Goal: Entertainment & Leisure: Browse casually

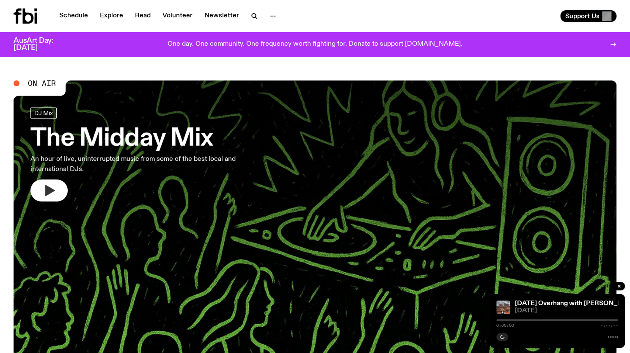
click at [58, 187] on button "button" at bounding box center [48, 190] width 37 height 22
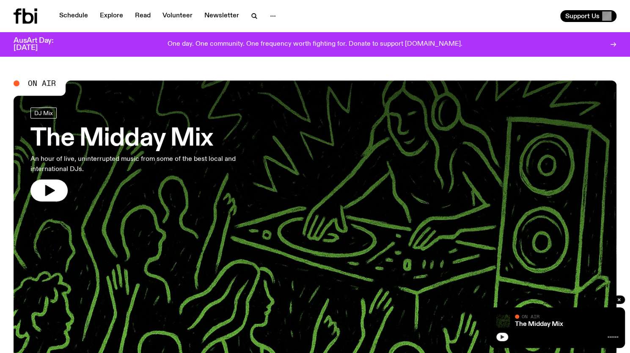
click at [503, 335] on icon "button" at bounding box center [502, 336] width 5 height 5
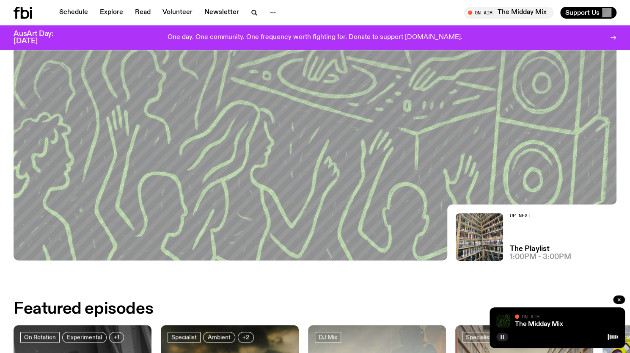
scroll to position [152, 0]
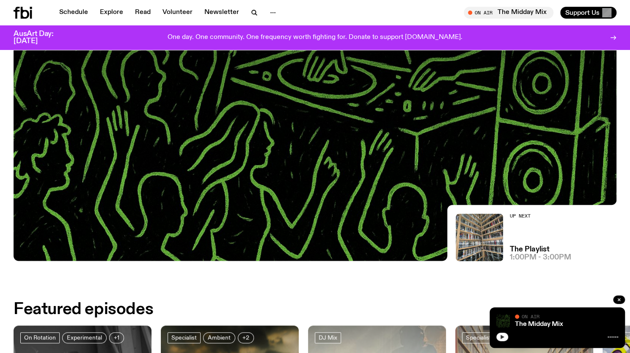
click at [501, 338] on icon "button" at bounding box center [502, 337] width 4 height 4
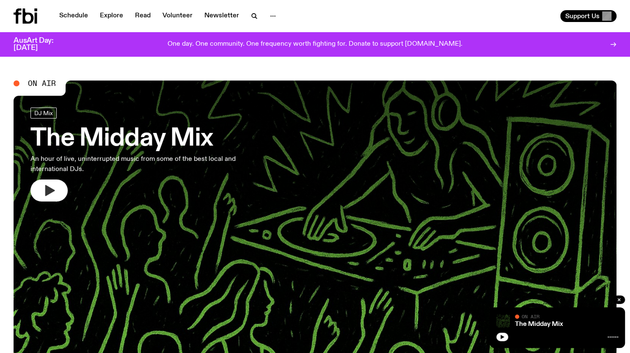
click at [40, 186] on button "button" at bounding box center [48, 190] width 37 height 22
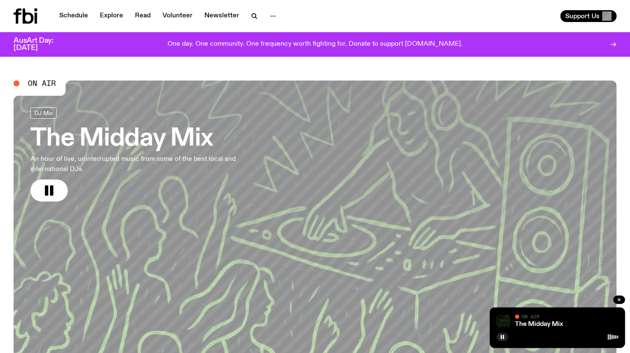
click at [27, 12] on icon at bounding box center [26, 15] width 24 height 15
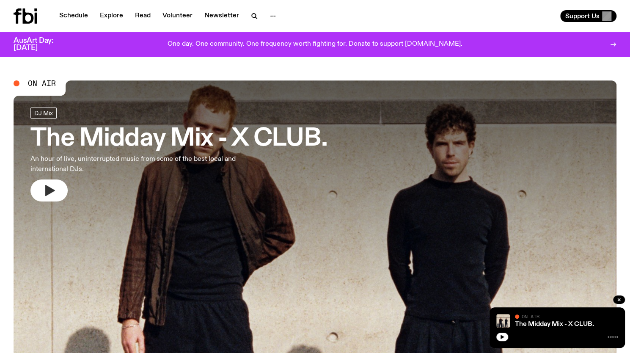
click at [49, 189] on icon "button" at bounding box center [50, 190] width 10 height 11
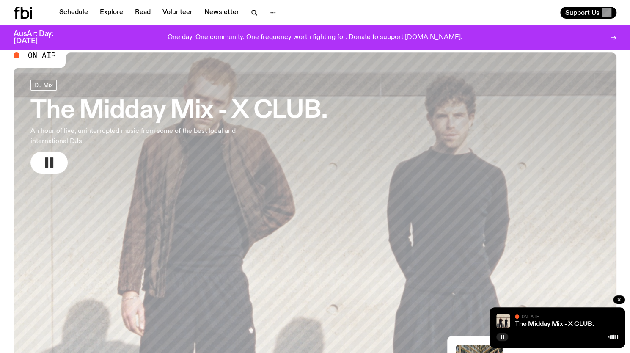
scroll to position [21, 0]
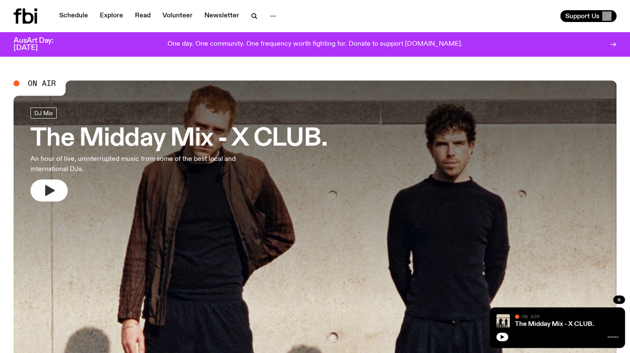
click at [47, 184] on icon "button" at bounding box center [49, 191] width 14 height 14
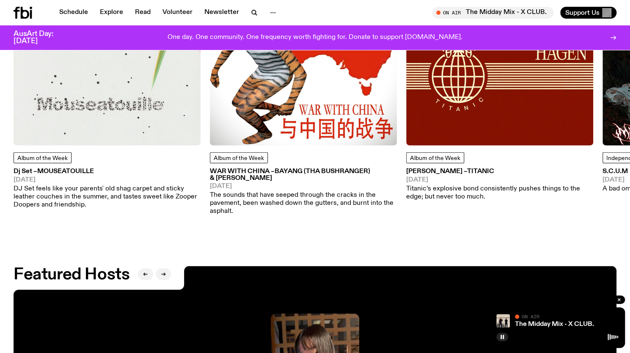
scroll to position [1363, 0]
